Goal: Information Seeking & Learning: Learn about a topic

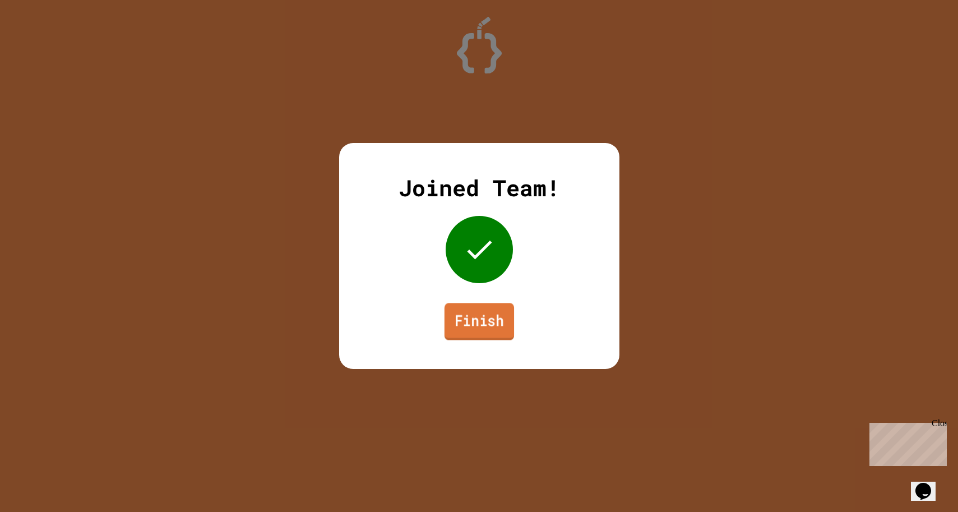
click at [493, 326] on link "Finish" at bounding box center [479, 321] width 70 height 37
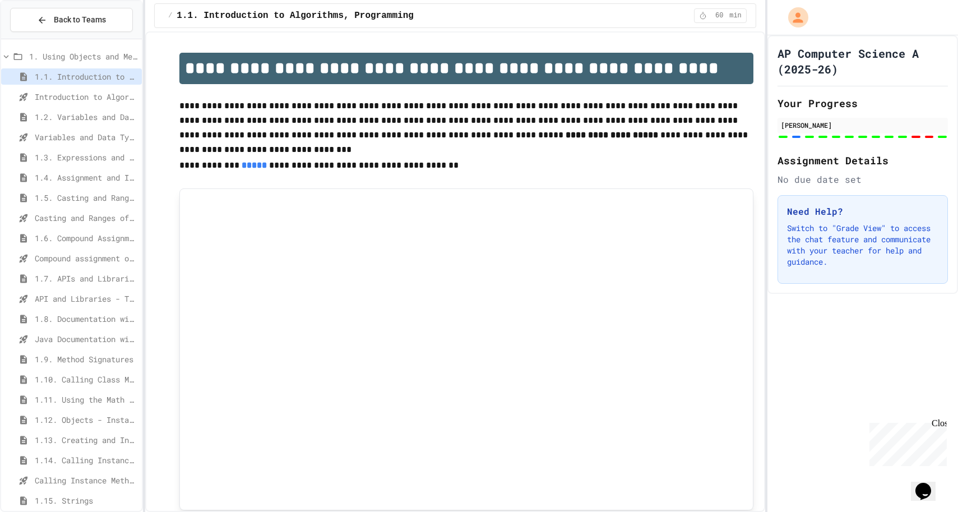
scroll to position [31, 0]
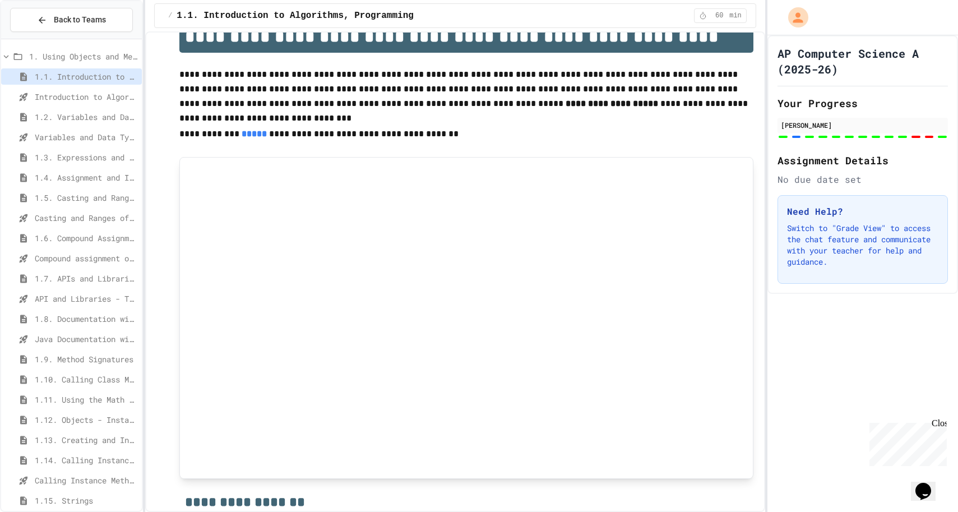
click at [71, 192] on span "1.5. Casting and Ranges of Values" at bounding box center [86, 198] width 103 height 12
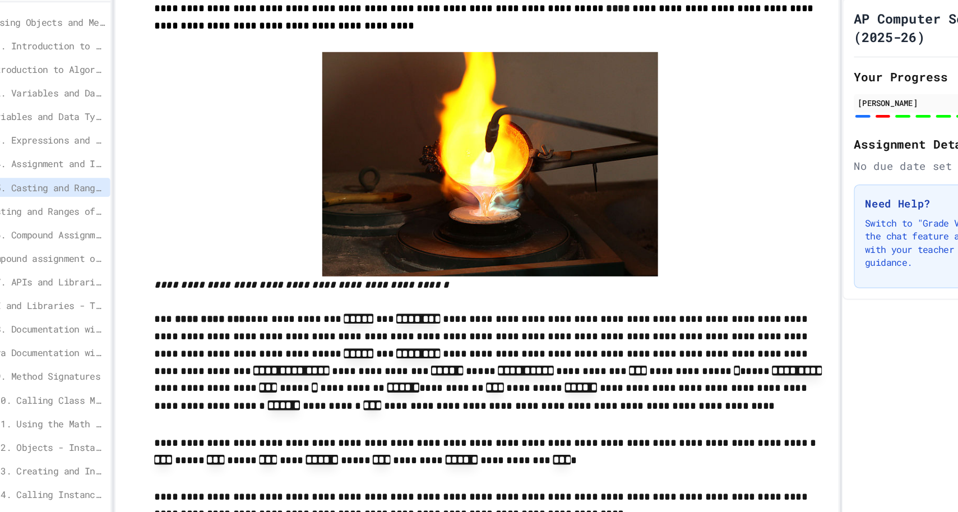
scroll to position [119, 0]
